Goal: Task Accomplishment & Management: Use online tool/utility

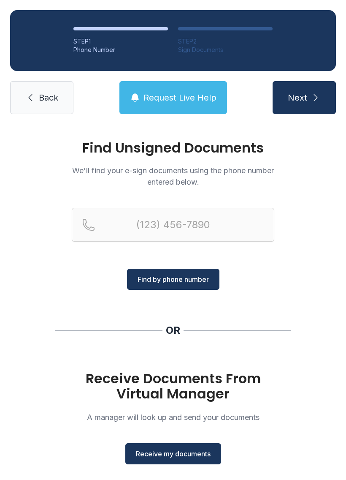
click at [184, 457] on span "Receive my documents" at bounding box center [173, 453] width 75 height 10
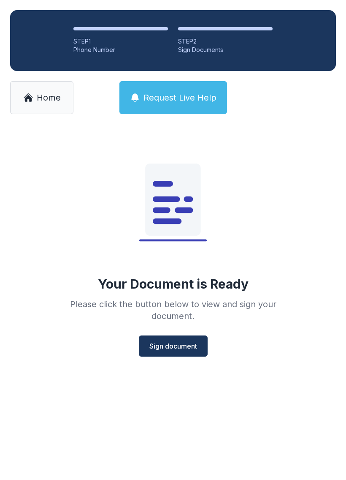
click at [181, 343] on span "Sign document" at bounding box center [173, 346] width 48 height 10
click at [43, 101] on span "Home" at bounding box center [49, 98] width 24 height 12
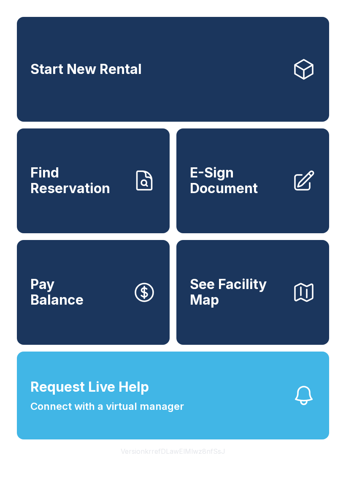
click at [249, 206] on link "E-Sign Document" at bounding box center [252, 180] width 153 height 105
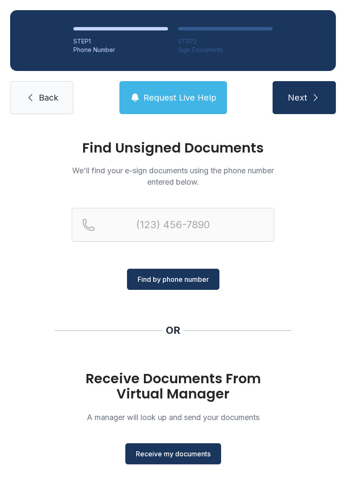
click at [179, 444] on button "Receive my documents" at bounding box center [173, 453] width 96 height 21
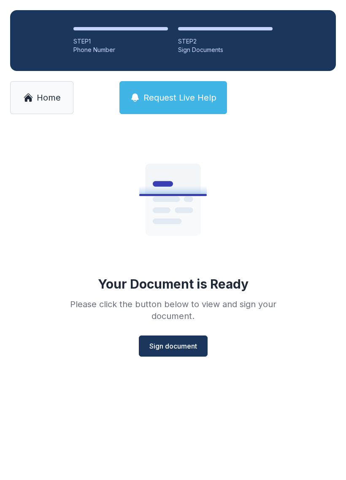
click at [174, 346] on span "Sign document" at bounding box center [173, 346] width 48 height 10
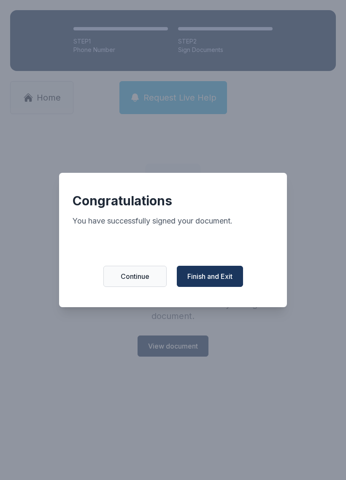
click at [209, 274] on button "Finish and Exit" at bounding box center [210, 276] width 66 height 21
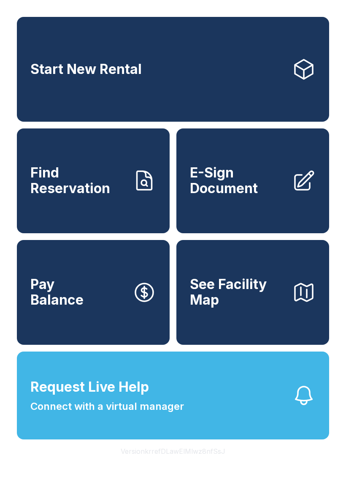
click at [159, 414] on span "Connect with a virtual manager" at bounding box center [107, 406] width 154 height 15
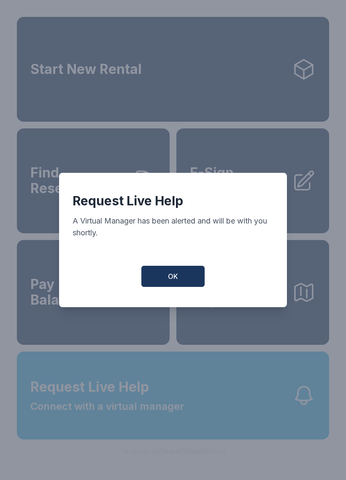
click at [177, 281] on span "OK" at bounding box center [173, 276] width 10 height 10
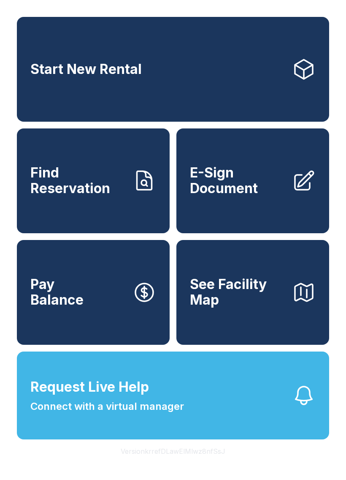
click at [144, 463] on button "Version krrefDLawElMlwz8nfSsJ" at bounding box center [173, 451] width 118 height 24
click at [127, 414] on span "Connect with a virtual manager" at bounding box center [107, 406] width 154 height 15
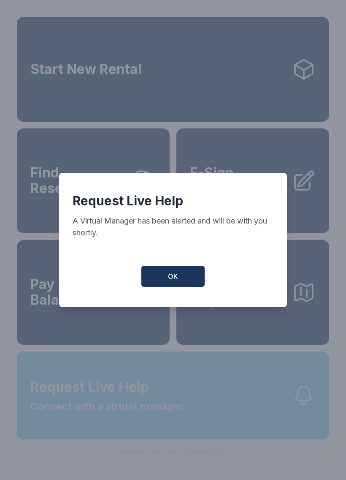
click at [126, 427] on div "Request Live Help A Virtual Manager has been alerted and will be with you short…" at bounding box center [173, 240] width 346 height 480
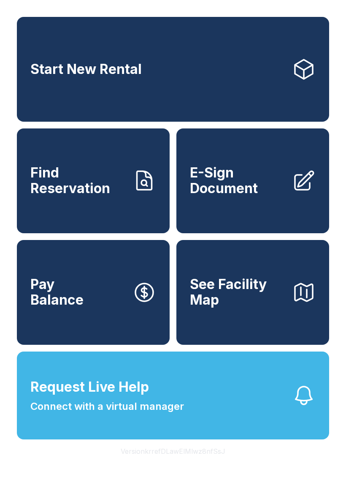
click at [107, 397] on span "Request Live Help" at bounding box center [89, 387] width 119 height 20
click at [83, 397] on span "Request Live Help" at bounding box center [89, 387] width 119 height 20
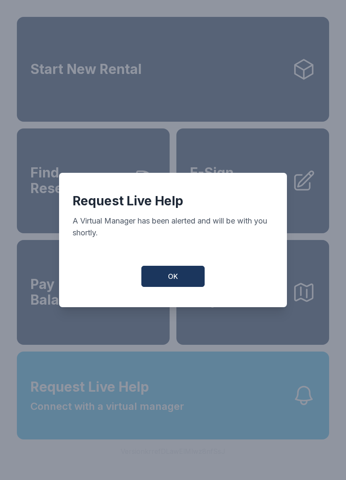
click at [168, 270] on button "OK" at bounding box center [172, 276] width 63 height 21
